Goal: Task Accomplishment & Management: Manage account settings

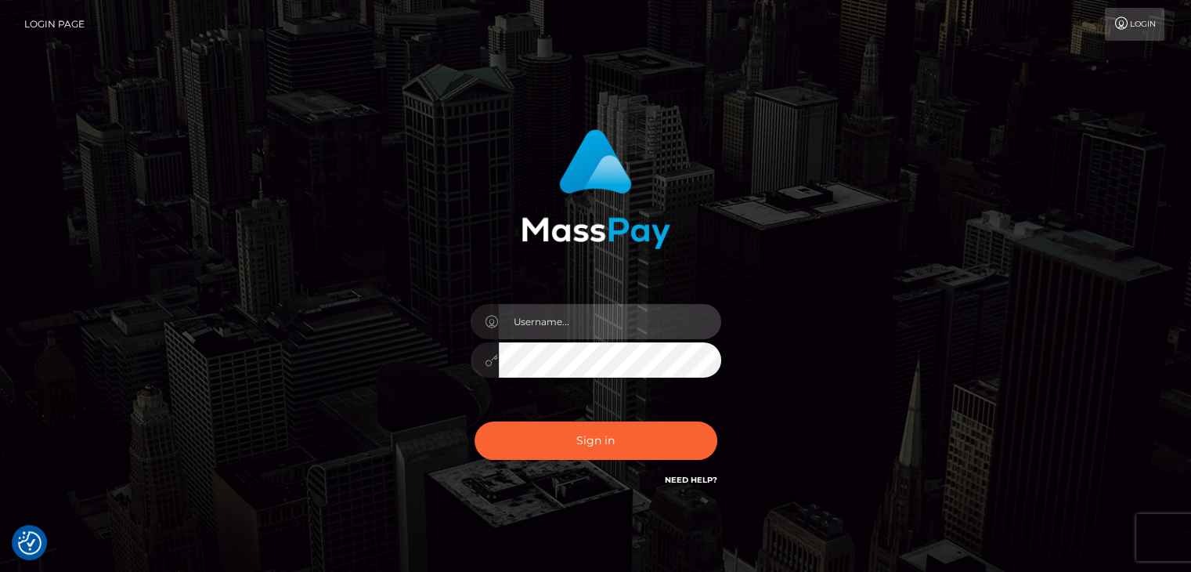
type input "[EMAIL_ADDRESS][DOMAIN_NAME]"
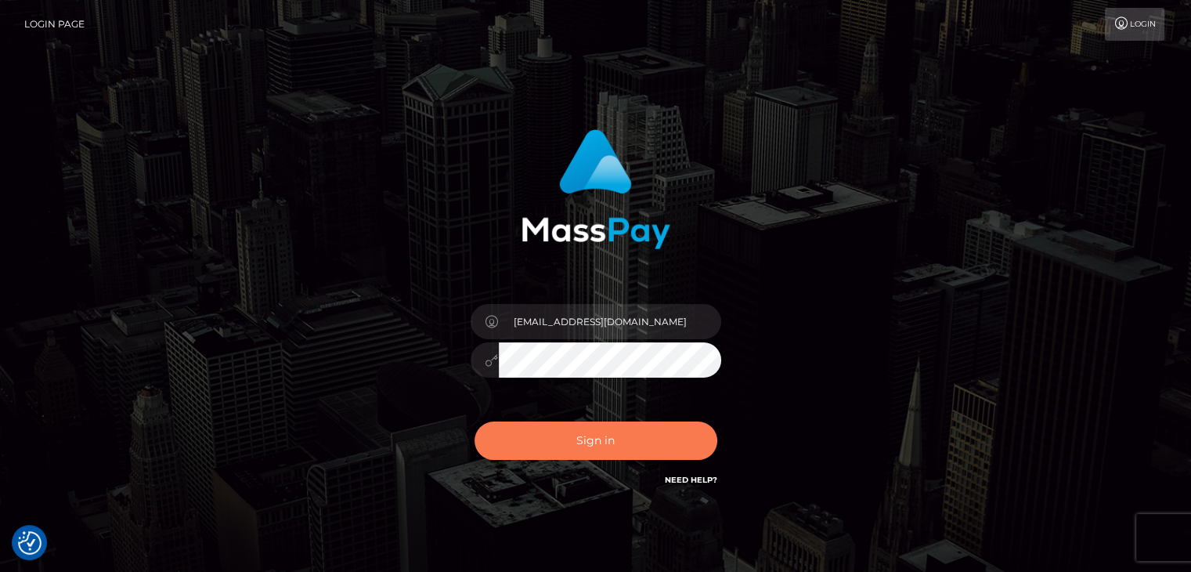
click at [588, 446] on button "Sign in" at bounding box center [596, 440] width 243 height 38
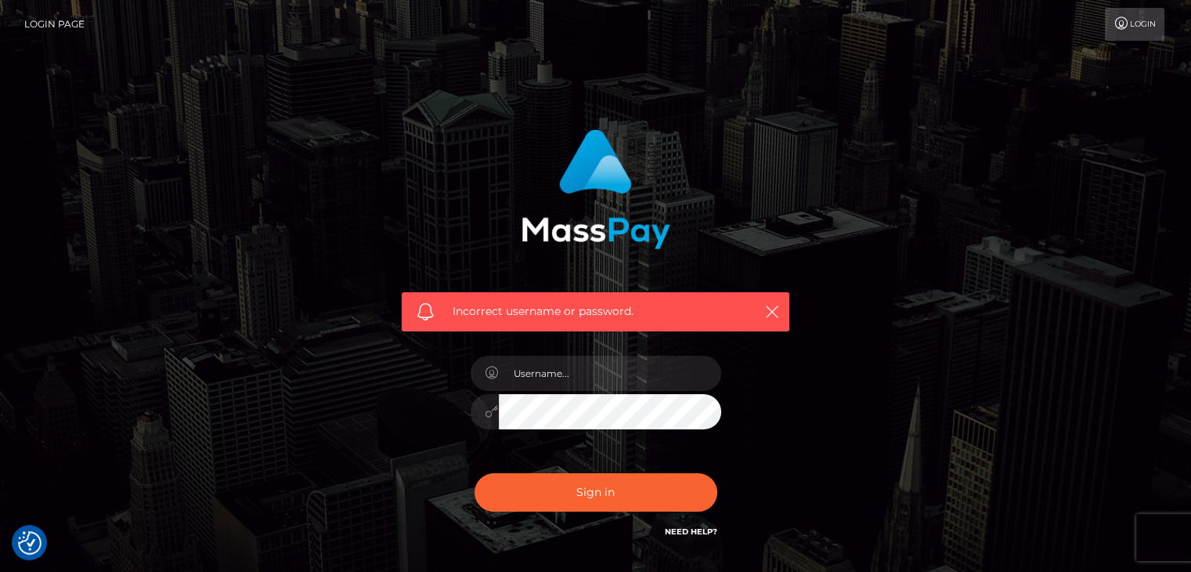
click at [1134, 35] on link "Login" at bounding box center [1135, 24] width 60 height 33
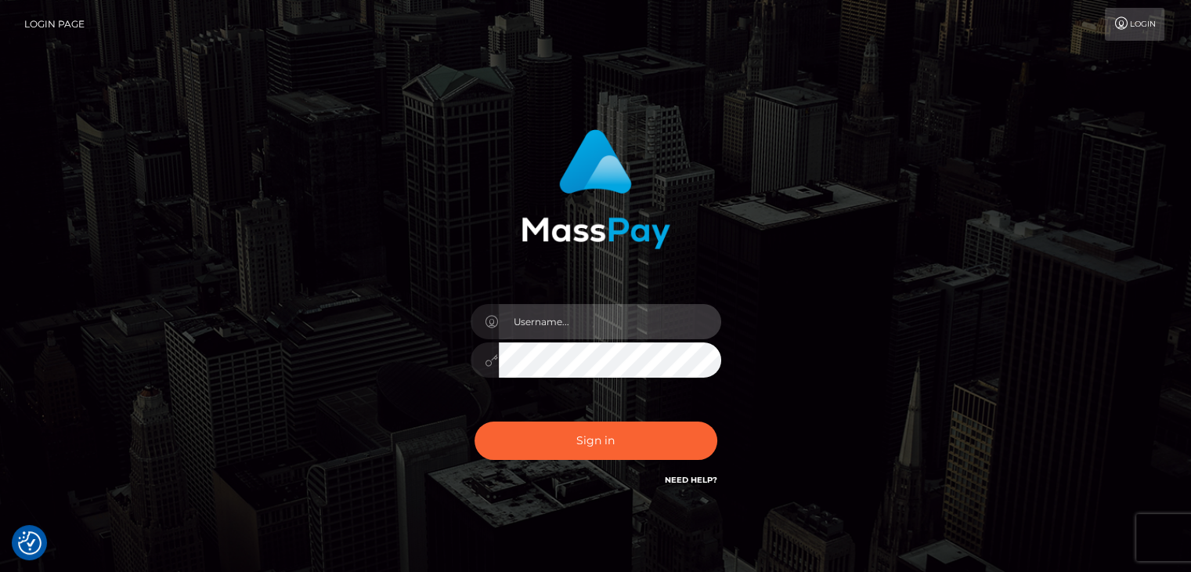
click at [575, 323] on input "text" at bounding box center [610, 321] width 222 height 35
type input "flynnmacgregor@hotmail.com"
click at [481, 355] on div at bounding box center [485, 359] width 28 height 35
click at [473, 359] on div at bounding box center [485, 359] width 28 height 35
click at [475, 359] on div at bounding box center [485, 359] width 28 height 35
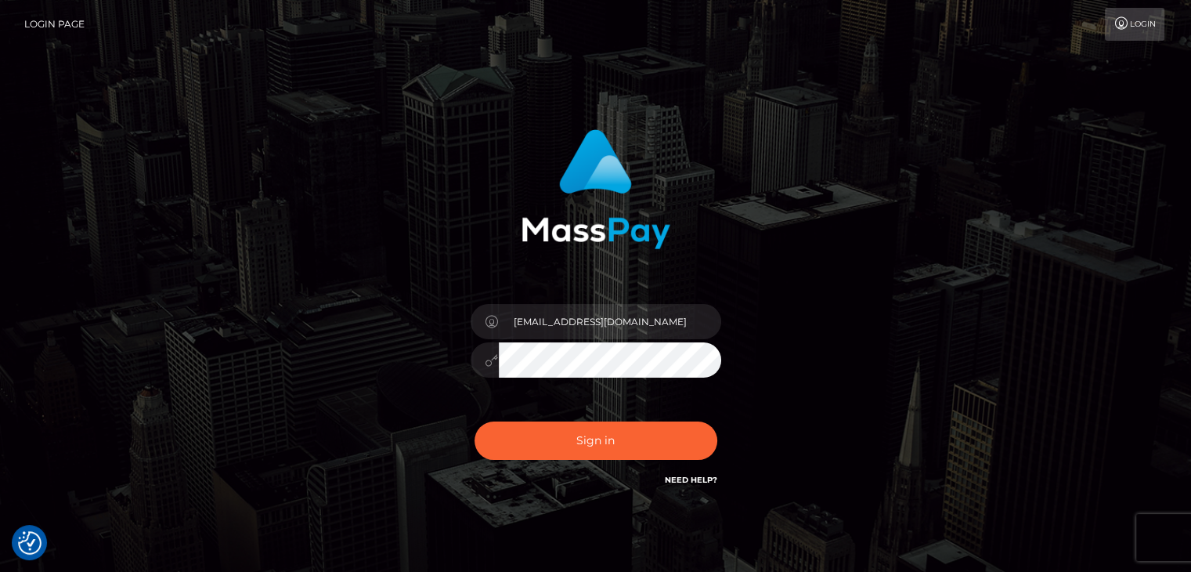
click at [482, 359] on div at bounding box center [485, 359] width 28 height 35
click at [604, 440] on button "Sign in" at bounding box center [596, 440] width 243 height 38
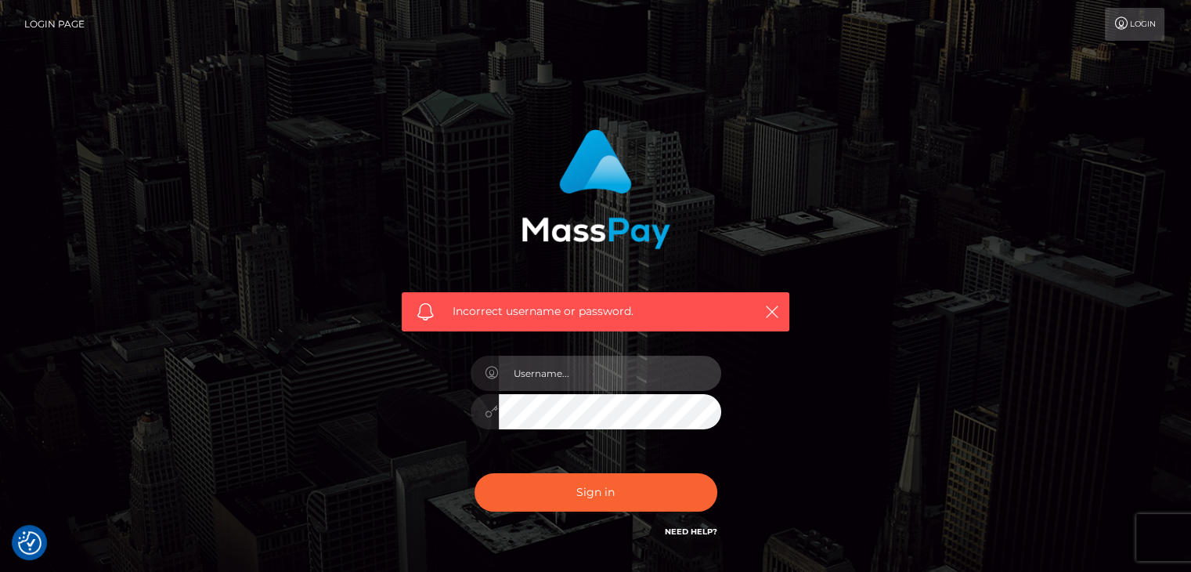
click at [548, 386] on input "text" at bounding box center [610, 372] width 222 height 35
type input "[EMAIL_ADDRESS][DOMAIN_NAME]"
click at [475, 473] on button "Sign in" at bounding box center [596, 492] width 243 height 38
